Goal: Task Accomplishment & Management: Manage account settings

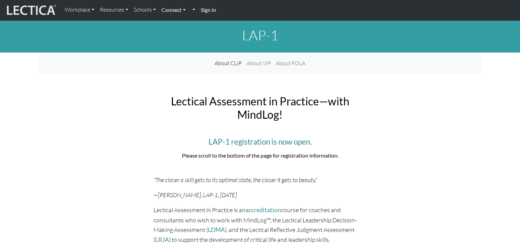
drag, startPoint x: 0, startPoint y: 0, endPoint x: 183, endPoint y: 15, distance: 183.2
click at [183, 15] on link "Connect" at bounding box center [174, 10] width 30 height 14
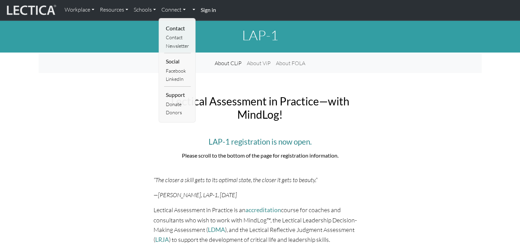
click at [212, 9] on strong "Sign in" at bounding box center [208, 9] width 15 height 6
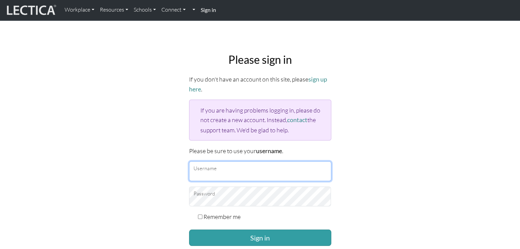
click at [217, 171] on input "Username" at bounding box center [260, 172] width 142 height 20
type input "Atenea"
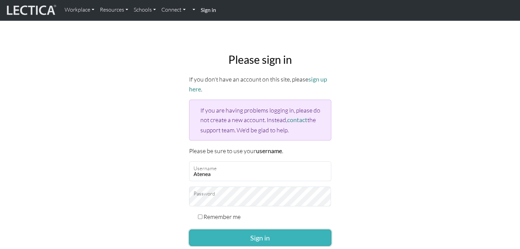
click at [259, 232] on button "Sign in" at bounding box center [260, 238] width 142 height 16
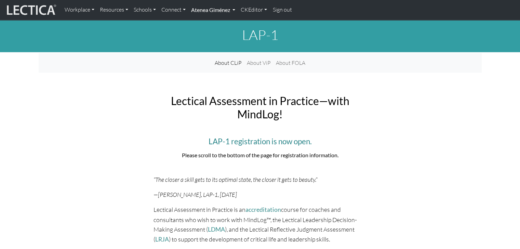
click at [206, 8] on link "Atenea Giménez" at bounding box center [213, 10] width 50 height 14
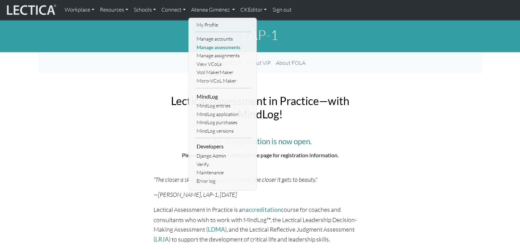
click at [219, 48] on link "Manage assessments" at bounding box center [223, 47] width 56 height 9
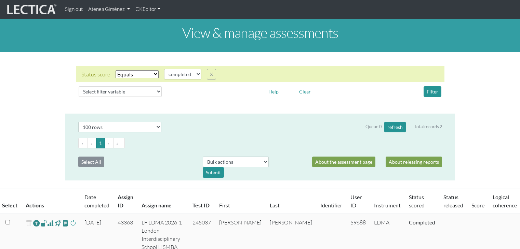
select select "100"
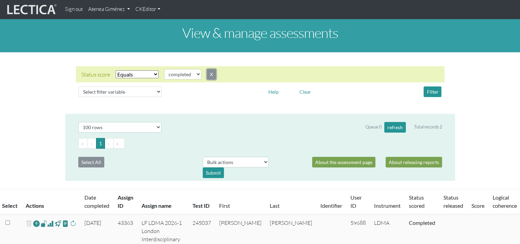
click at [214, 73] on button "X" at bounding box center [211, 74] width 9 height 11
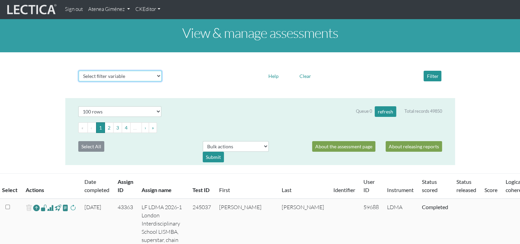
click at [153, 72] on select "Select filter variable Assignment name Assignment ID Clarity persuasive Clarity…" at bounding box center [120, 76] width 83 height 11
click at [150, 79] on select "Select filter variable Assignment name Assignment ID Clarity persuasive Clarity…" at bounding box center [120, 76] width 83 height 11
select select "assignment__instrument__name"
click at [79, 81] on select "Select filter variable Assignment name Assignment ID Clarity persuasive Clarity…" at bounding box center [120, 76] width 83 height 11
select select
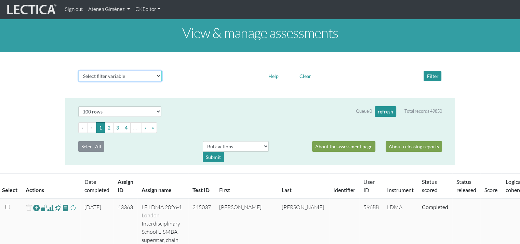
select select
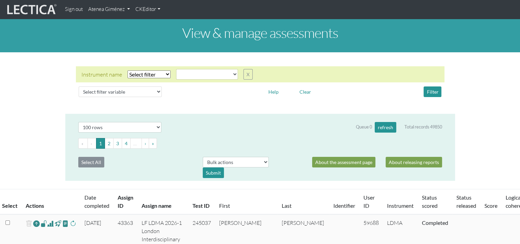
click at [165, 71] on select "Select filter Equals Does not equal" at bounding box center [148, 74] width 43 height 8
select select "iexact"
click at [127, 70] on select "Select filter Equals Does not equal" at bounding box center [148, 74] width 43 height 8
click at [189, 77] on select "AGLA FFRA FOLA GSDA KMJA KSOI LCHA LDMA LDPA LERA LESA LIMA LLRA LMBE LNSA LPHA…" at bounding box center [207, 74] width 62 height 11
select select "MLOG"
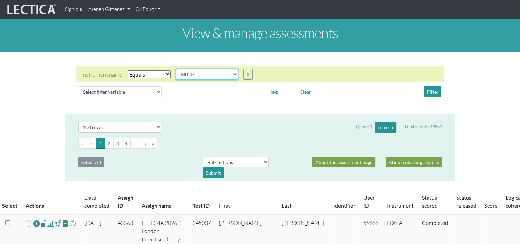
click at [176, 69] on select "AGLA FFRA FOLA GSDA KMJA KSOI LCHA LDMA LDPA LERA LESA LIMA LLRA LMBE LNSA LPHA…" at bounding box center [207, 74] width 62 height 11
click at [437, 89] on button "Filter" at bounding box center [432, 91] width 18 height 11
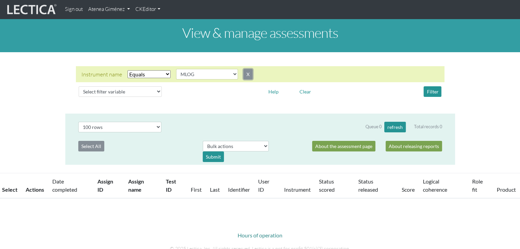
click at [243, 76] on button "X" at bounding box center [247, 74] width 9 height 11
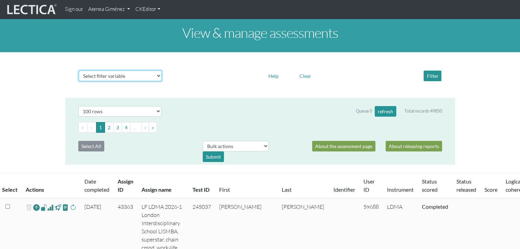
click at [138, 76] on select "Select filter variable Assignment name Assignment ID Clarity persuasive Clarity…" at bounding box center [120, 76] width 83 height 11
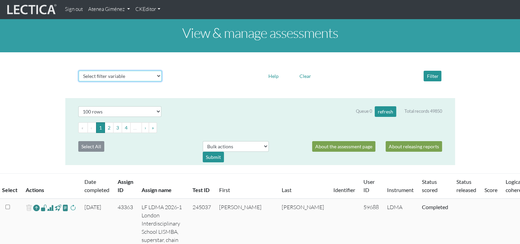
select select "user__first_name"
click at [79, 81] on select "Select filter variable Assignment name Assignment ID Clarity persuasive Clarity…" at bounding box center [120, 76] width 83 height 11
select select
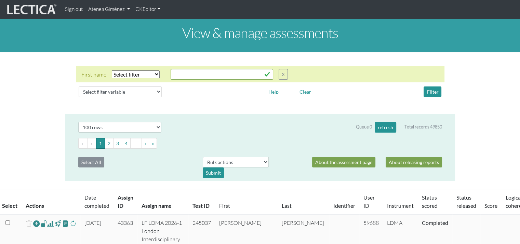
click at [152, 71] on select "Select filter Equals Does not equal Contains Does not contain Starts with Ends …" at bounding box center [136, 74] width 48 height 8
select select "iexact"
click at [112, 70] on select "Select filter Equals Does not equal Contains Does not contain Starts with Ends …" at bounding box center [136, 74] width 48 height 8
click at [193, 77] on input "text" at bounding box center [222, 74] width 103 height 11
type input "Benny"
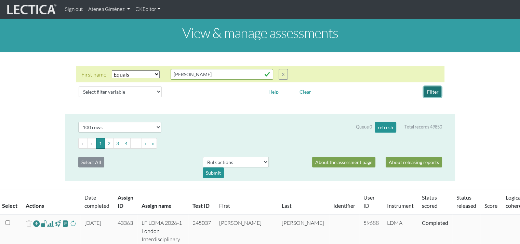
click at [432, 93] on button "Filter" at bounding box center [432, 91] width 18 height 11
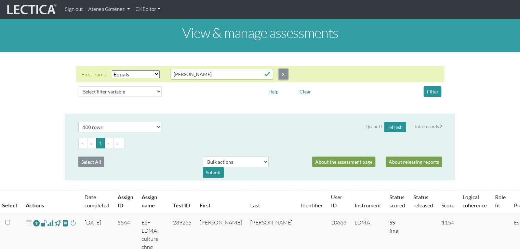
click at [284, 76] on button "X" at bounding box center [283, 74] width 9 height 11
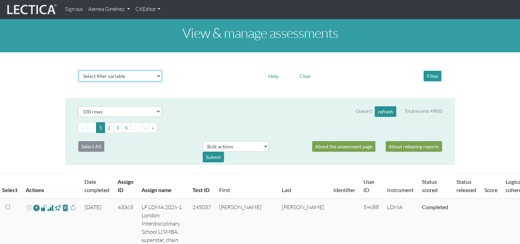
click at [106, 75] on select "Select filter variable Assignment name Assignment ID Clarity persuasive Clarity…" at bounding box center [120, 76] width 83 height 11
select select "assignment__product__name"
click at [79, 81] on select "Select filter variable Assignment name Assignment ID Clarity persuasive Clarity…" at bounding box center [120, 76] width 83 height 11
select select
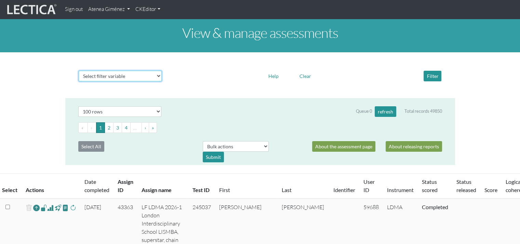
select select
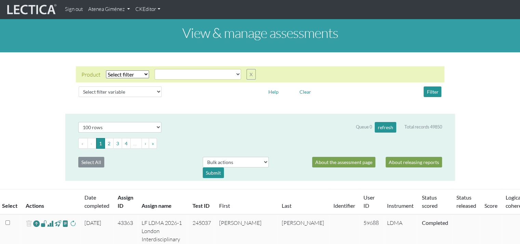
click at [132, 74] on select "Select filter Equals Does not equal" at bounding box center [127, 74] width 43 height 8
select select "iexact"
click at [106, 70] on select "Select filter Equals Does not equal" at bounding box center [127, 74] width 43 height 8
click at [168, 72] on select "CLAS Demo Essentials Essentials+ Essentials++ Essentials + Interview Essentials…" at bounding box center [197, 74] width 86 height 11
click at [154, 69] on select "CLAS Demo Essentials Essentials+ Essentials++ Essentials + Interview Essentials…" at bounding box center [197, 74] width 86 height 11
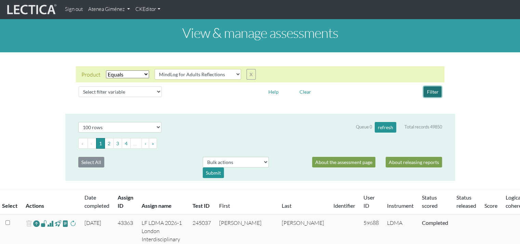
click at [434, 92] on button "Filter" at bounding box center [432, 91] width 18 height 11
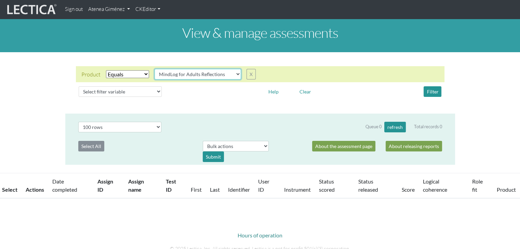
click at [228, 74] on select "CLAS Demo Essentials Essentials+ Essentials++ Essentials + Interview Essentials…" at bounding box center [197, 74] width 86 height 11
select select "Mindlog for Adults Essays"
click at [154, 69] on select "CLAS Demo Essentials Essentials+ Essentials++ Essentials + Interview Essentials…" at bounding box center [197, 74] width 86 height 11
click at [429, 95] on button "Filter" at bounding box center [432, 91] width 18 height 11
drag, startPoint x: 218, startPoint y: 84, endPoint x: 199, endPoint y: 75, distance: 21.9
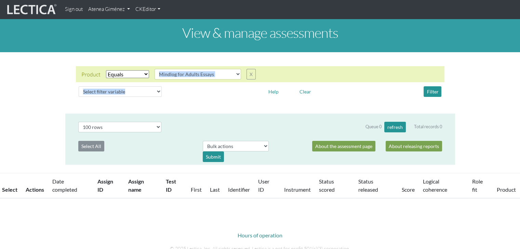
click at [199, 75] on div "Product Select filter Equals Does not equal Search string CLAS Demo Essentials …" at bounding box center [260, 82] width 379 height 33
click at [199, 75] on select "CLAS Demo Essentials Essentials+ Essentials++ Essentials + Interview Essentials…" at bounding box center [197, 74] width 86 height 11
click at [250, 74] on button "X" at bounding box center [250, 74] width 9 height 11
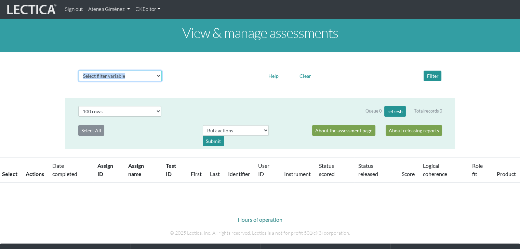
drag, startPoint x: 138, startPoint y: 74, endPoint x: 135, endPoint y: 80, distance: 6.6
click at [138, 74] on select "Select filter variable Assignment name Assignment ID Clarity persuasive Clarity…" at bounding box center [120, 76] width 83 height 11
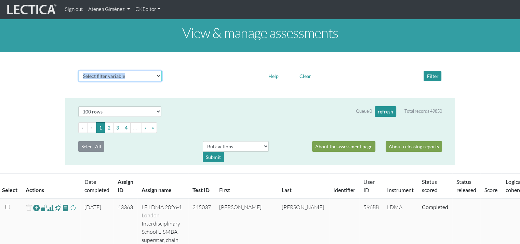
select select "assignment__client__name"
click at [79, 81] on select "Select filter variable Assignment name Assignment ID Clarity persuasive Clarity…" at bounding box center [120, 76] width 83 height 11
select select
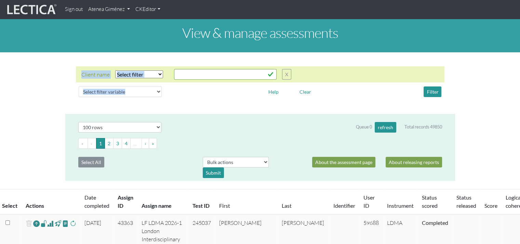
click at [144, 75] on select "Select filter Equals Does not equal Contains Does not contain Starts with Ends …" at bounding box center [139, 74] width 48 height 8
select select "iexact"
click at [115, 70] on select "Select filter Equals Does not equal Contains Does not contain Starts with Ends …" at bounding box center [139, 74] width 48 height 8
click at [194, 73] on input "text" at bounding box center [225, 74] width 103 height 11
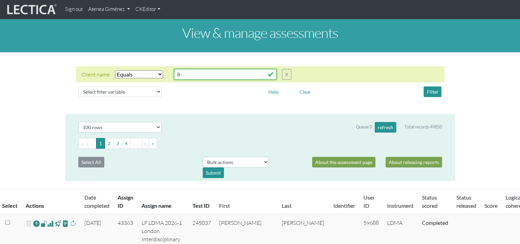
type input "B"
type input "Benny"
click at [432, 91] on button "Filter" at bounding box center [432, 91] width 18 height 11
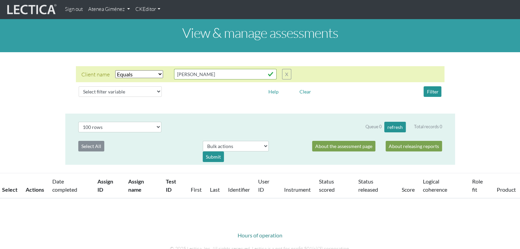
click at [144, 73] on select "Select filter Equals Does not equal Contains Does not contain Starts with Ends …" at bounding box center [139, 74] width 48 height 8
click at [288, 77] on button "X" at bounding box center [286, 74] width 9 height 11
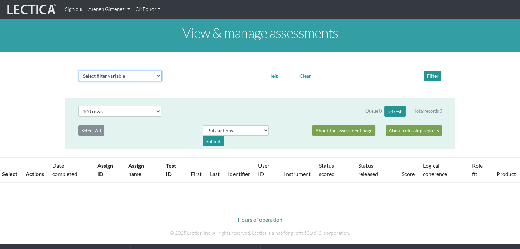
click at [123, 73] on select "Select filter variable Assignment name Assignment ID Clarity persuasive Clarity…" at bounding box center [120, 76] width 83 height 11
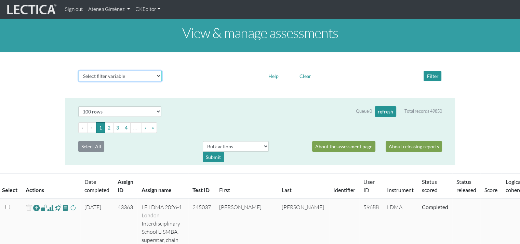
select select "user__last_name"
click at [79, 81] on select "Select filter variable Assignment name Assignment ID Clarity persuasive Clarity…" at bounding box center [120, 76] width 83 height 11
select select
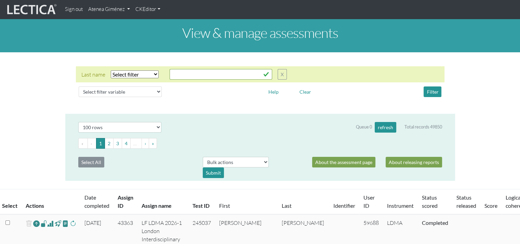
click at [143, 73] on select "Select filter Equals Does not equal Contains Does not contain Starts with Ends …" at bounding box center [135, 74] width 48 height 8
select select "iexact"
click at [111, 70] on select "Select filter Equals Does not equal Contains Does not contain Starts with Ends …" at bounding box center [135, 74] width 48 height 8
click at [182, 76] on input "text" at bounding box center [221, 74] width 103 height 11
type input "Ausmus"
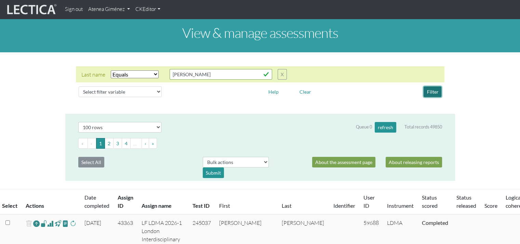
click at [430, 93] on button "Filter" at bounding box center [432, 91] width 18 height 11
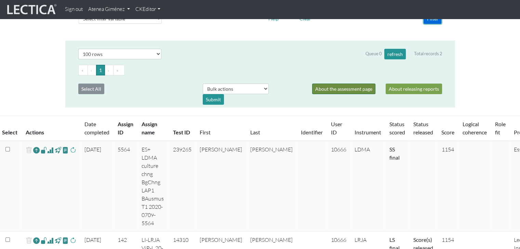
scroll to position [74, 0]
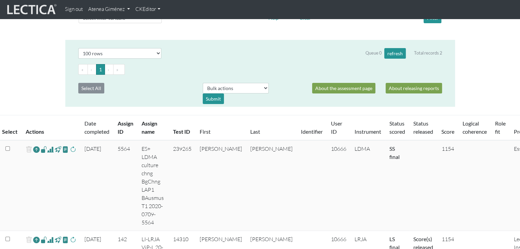
click at [354, 130] on link "Instrument" at bounding box center [367, 132] width 27 height 6
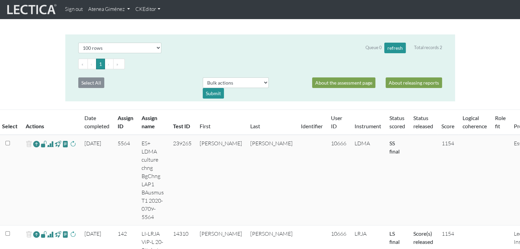
scroll to position [78, 0]
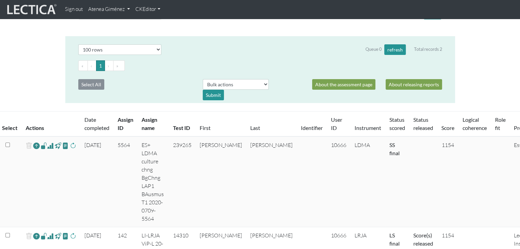
click at [106, 8] on link "Atenea Giménez" at bounding box center [108, 9] width 47 height 13
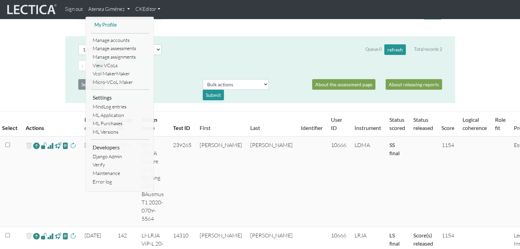
click at [109, 25] on link "My Profile" at bounding box center [120, 25] width 55 height 9
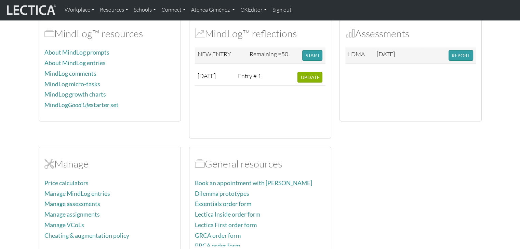
scroll to position [208, 0]
